Goal: Register for event/course

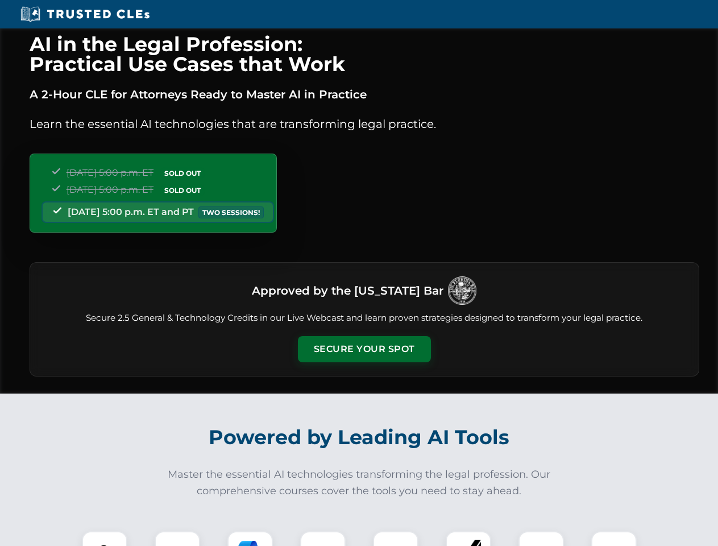
click at [364, 349] on button "Secure Your Spot" at bounding box center [364, 349] width 133 height 26
click at [105, 538] on img at bounding box center [104, 553] width 33 height 33
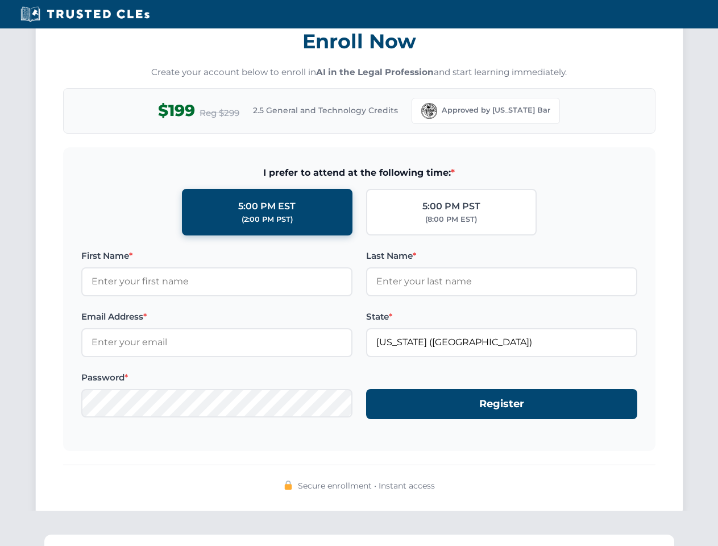
scroll to position [1115, 0]
